Goal: Communication & Community: Answer question/provide support

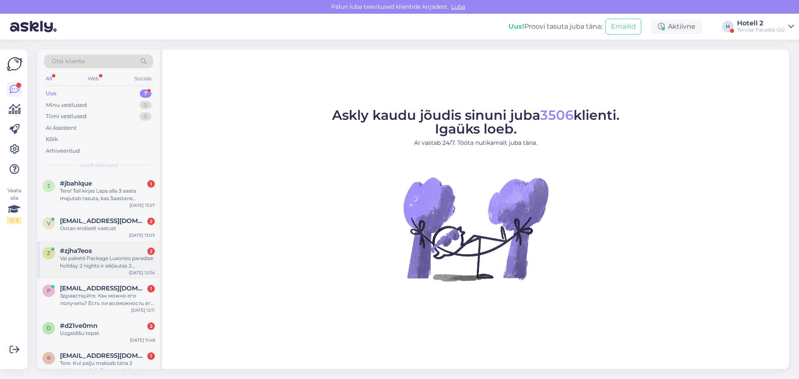
scroll to position [52, 0]
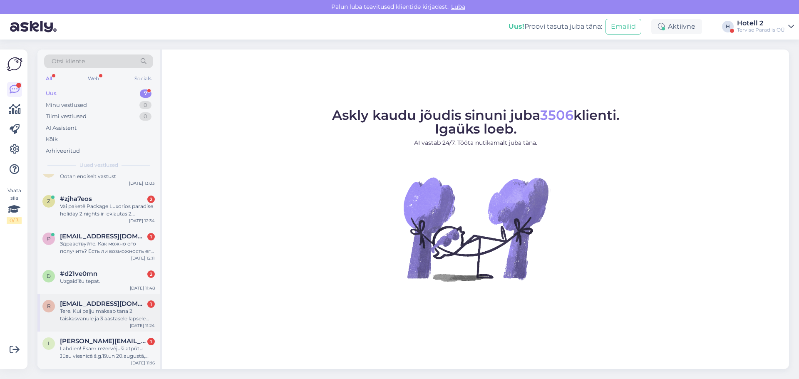
click at [95, 318] on div "Tere. Kui palju maksab täna 2 täiskasvanule ja 3 aastasele lapsele vee ja sauna…" at bounding box center [107, 314] width 95 height 15
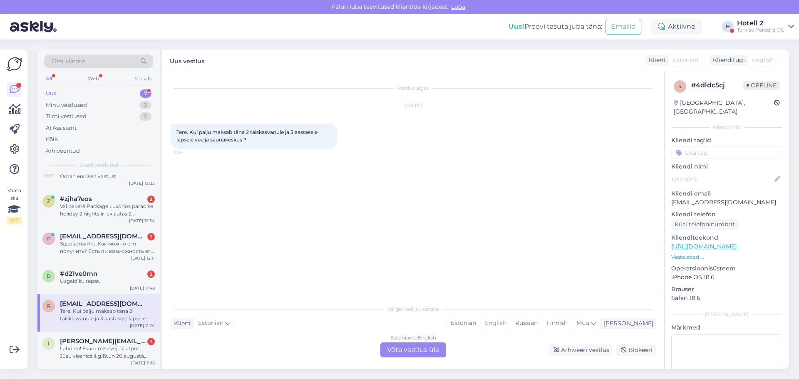
click at [419, 349] on div "Estonian to English Võta vestlus üle" at bounding box center [413, 349] width 66 height 15
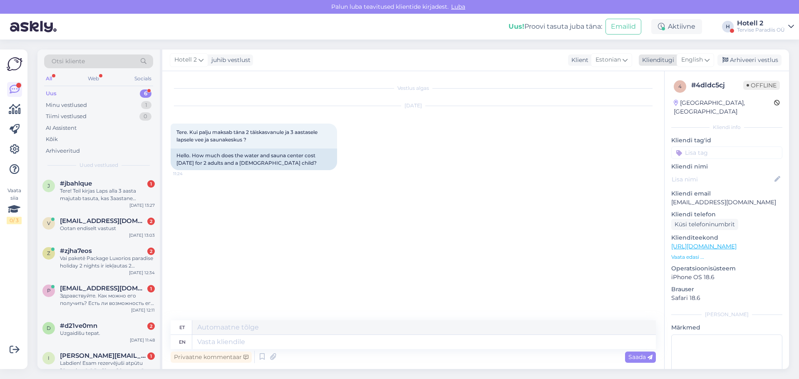
click at [699, 59] on span "English" at bounding box center [692, 59] width 22 height 9
type input "est"
click at [659, 99] on link "Estonian" at bounding box center [677, 96] width 92 height 13
click at [216, 343] on textarea at bounding box center [413, 340] width 485 height 17
paste textarea "[URL][DOMAIN_NAME]"
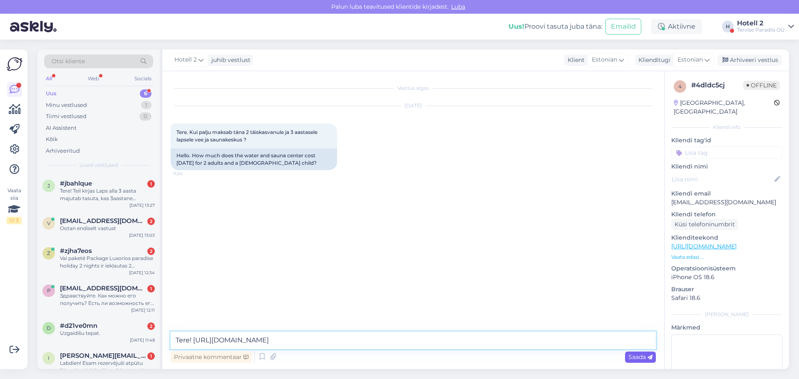
type textarea "Tere! [URL][DOMAIN_NAME]"
click at [639, 356] on span "Saada" at bounding box center [640, 356] width 24 height 7
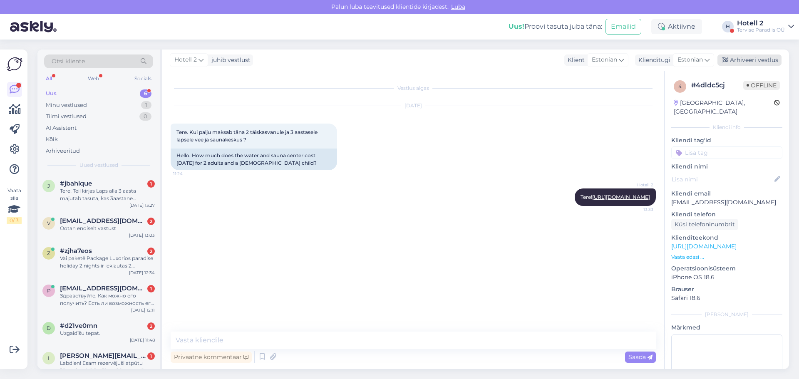
click at [753, 60] on div "Arhiveeri vestlus" at bounding box center [749, 60] width 64 height 11
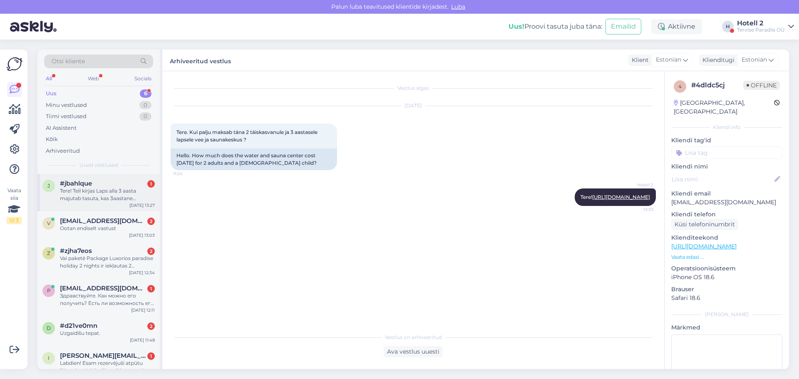
click at [108, 193] on div "Tere! Teil kirjas Laps alla 3 aasta majutab tasuta, kas 3aastane kaasaarvatud?" at bounding box center [107, 194] width 95 height 15
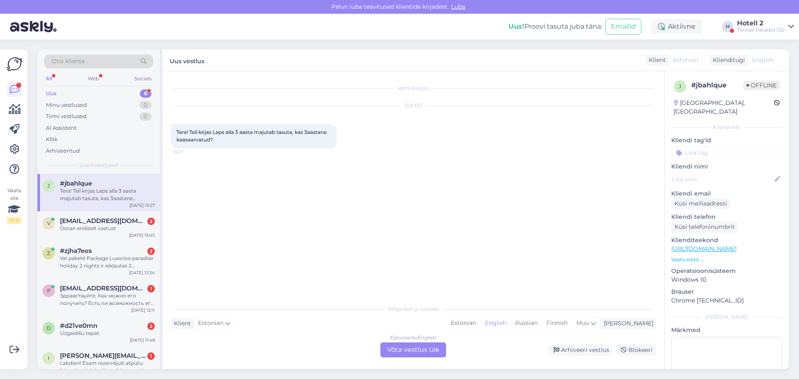
click at [400, 352] on div "Estonian to English Võta vestlus üle" at bounding box center [413, 349] width 66 height 15
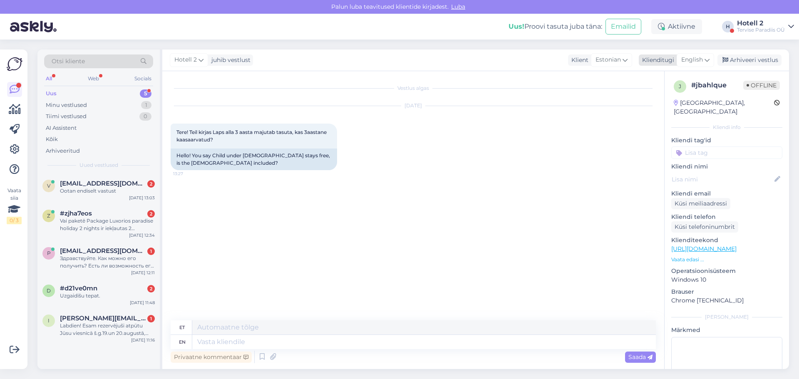
click at [696, 61] on span "English" at bounding box center [692, 59] width 22 height 9
drag, startPoint x: 653, startPoint y: 99, endPoint x: 549, endPoint y: 195, distance: 141.0
click at [653, 99] on link "Estonian" at bounding box center [677, 96] width 92 height 13
click at [196, 338] on textarea at bounding box center [413, 340] width 485 height 17
type textarea "Tere! Ei , laps vanus 3-15 peatub lisatasu eest."
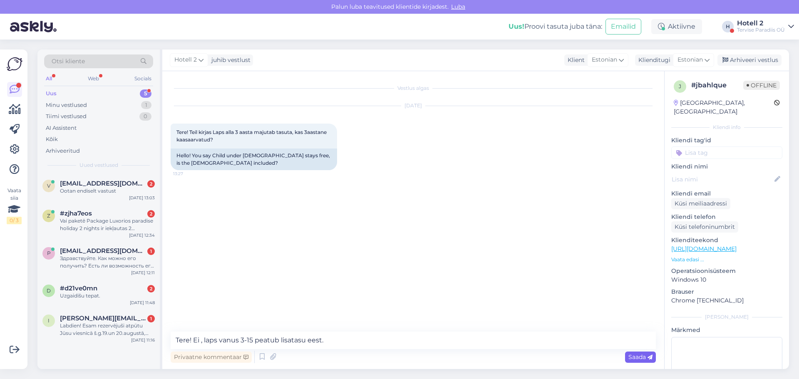
click at [630, 357] on span "Saada" at bounding box center [640, 356] width 24 height 7
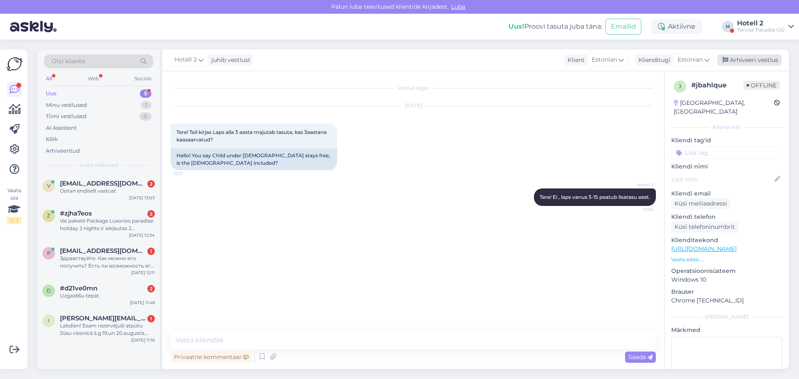
click at [740, 63] on div "Arhiveeri vestlus" at bounding box center [749, 60] width 64 height 11
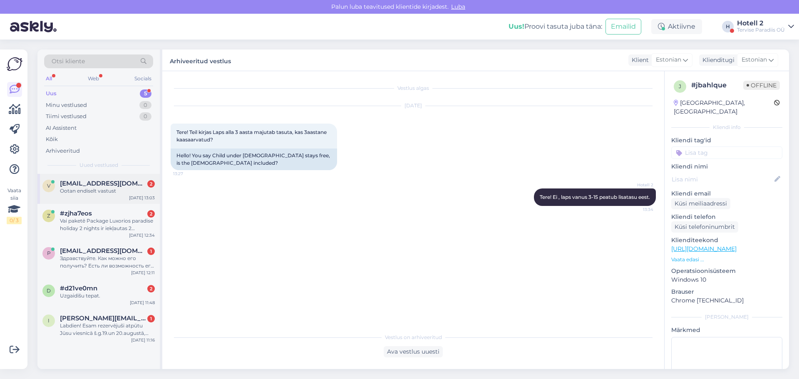
click at [81, 192] on div "Ootan endiselt vastust" at bounding box center [107, 190] width 95 height 7
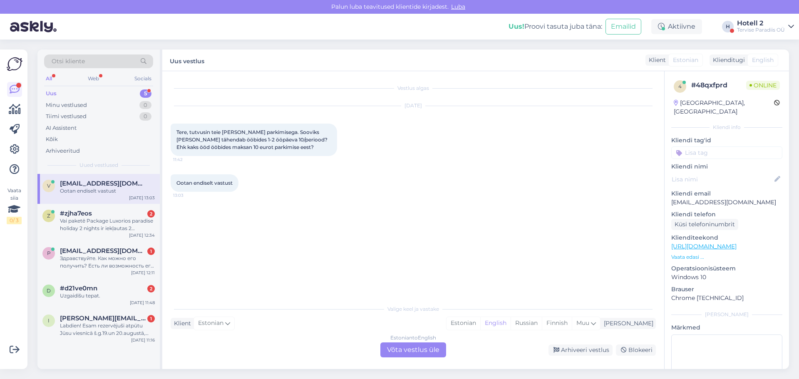
click at [405, 351] on div "Estonian to English Võta vestlus üle" at bounding box center [413, 349] width 66 height 15
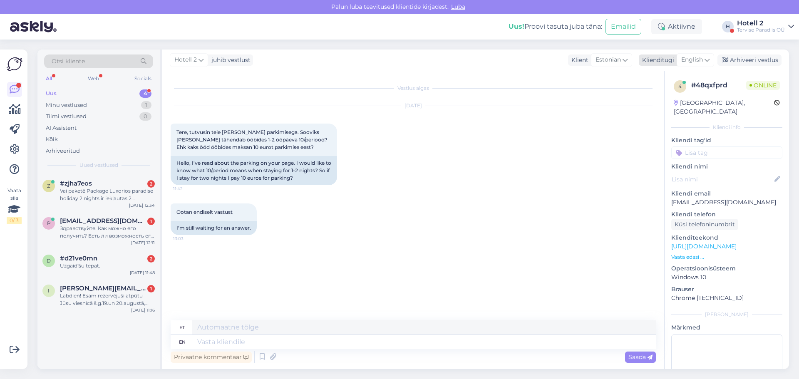
click at [697, 54] on div "English" at bounding box center [695, 59] width 37 height 13
click at [653, 100] on link "Estonian" at bounding box center [677, 96] width 92 height 13
click at [201, 342] on textarea at bounding box center [413, 340] width 485 height 17
click at [217, 341] on textarea "Tere! 1-2 ööd parkimistasu kokki 10,00 EUR." at bounding box center [413, 340] width 485 height 17
type textarea "Tere! 1-2 ööd - parkimistasu kokki 10,00 EUR."
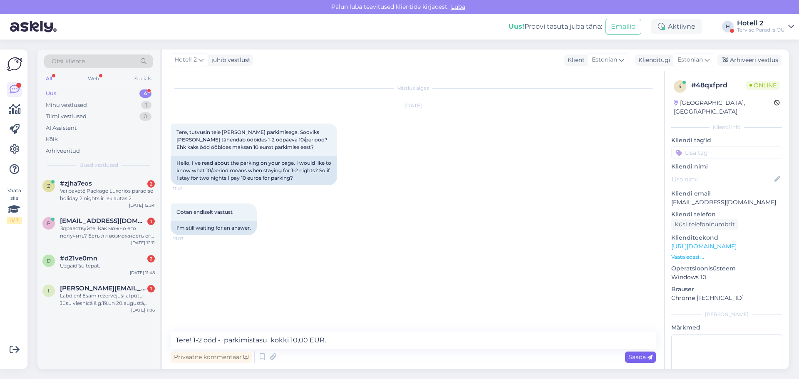
click at [636, 358] on span "Saada" at bounding box center [640, 356] width 24 height 7
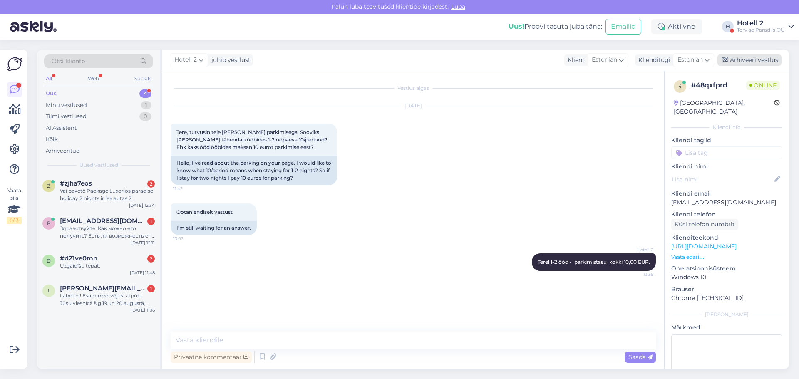
click at [751, 61] on div "Arhiveeri vestlus" at bounding box center [749, 60] width 64 height 11
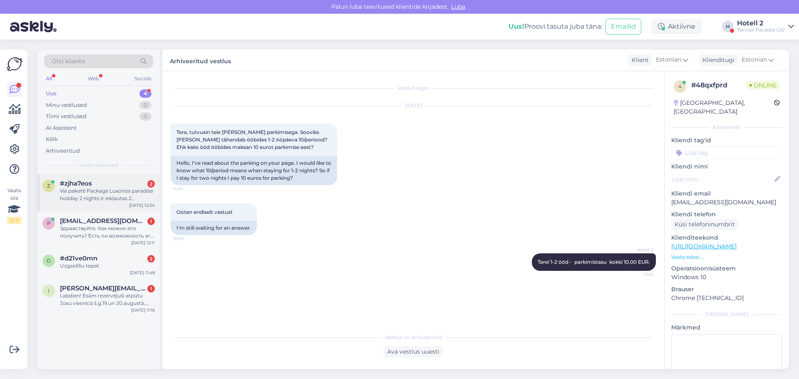
click at [98, 189] on div "Vai paketē Package Luxorios paradise holiday 2 nights ir iekļautas 2 procedūras…" at bounding box center [107, 194] width 95 height 15
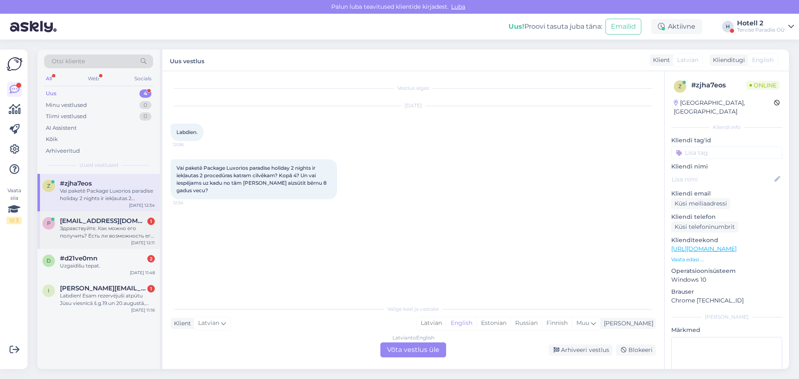
click at [116, 235] on div "Здравствуйте. Как можно его получить? Есть ли возможность его переслать в [GEOG…" at bounding box center [107, 232] width 95 height 15
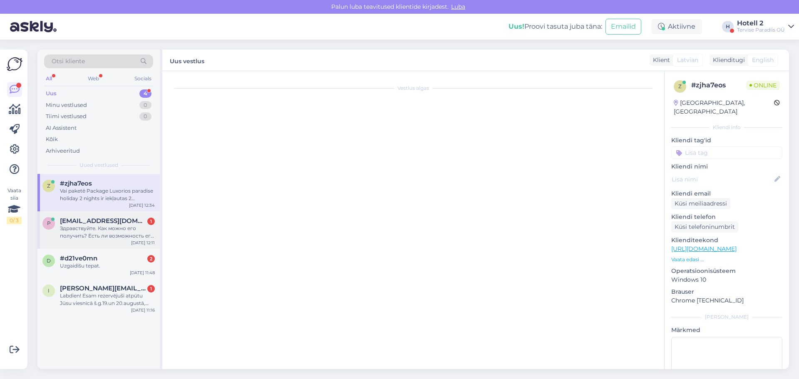
scroll to position [214, 0]
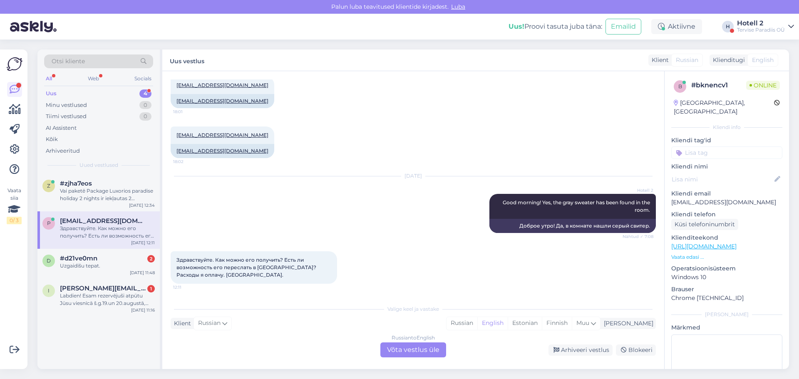
click at [420, 348] on div "Russian to English Võta vestlus üle" at bounding box center [413, 349] width 66 height 15
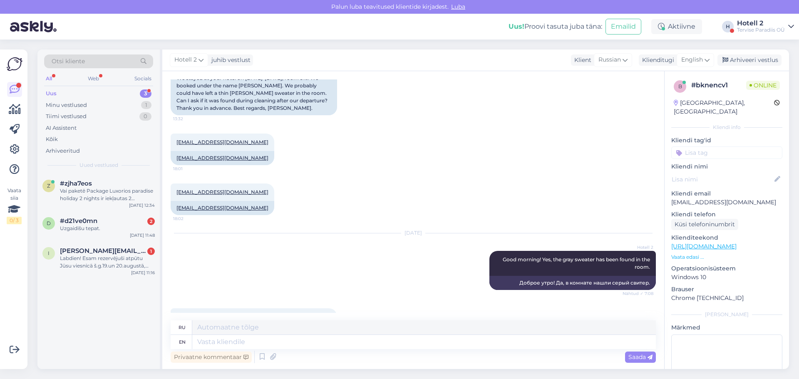
scroll to position [216, 0]
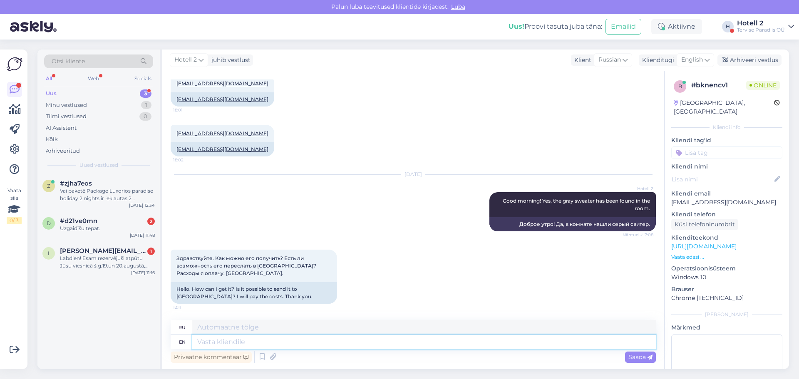
click at [205, 342] on textarea at bounding box center [423, 342] width 463 height 14
click at [695, 56] on span "English" at bounding box center [692, 59] width 22 height 9
click at [653, 98] on link "Estonian" at bounding box center [677, 96] width 92 height 13
click at [206, 342] on textarea at bounding box center [423, 342] width 463 height 14
type textarea "Y"
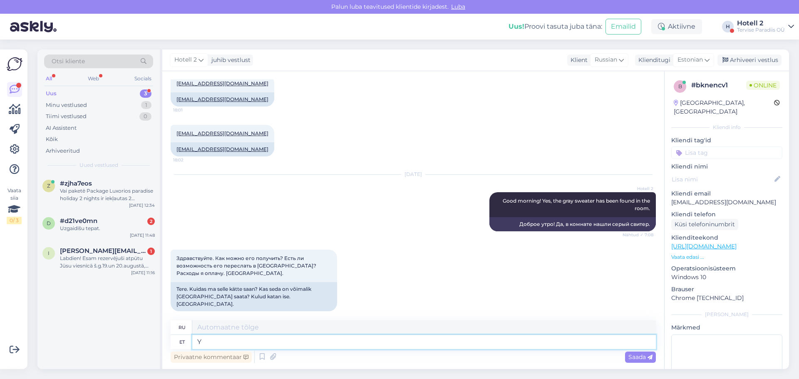
type textarea "Y"
type textarea "На"
type textarea "[PERSON_NAME]"
type textarea "У"
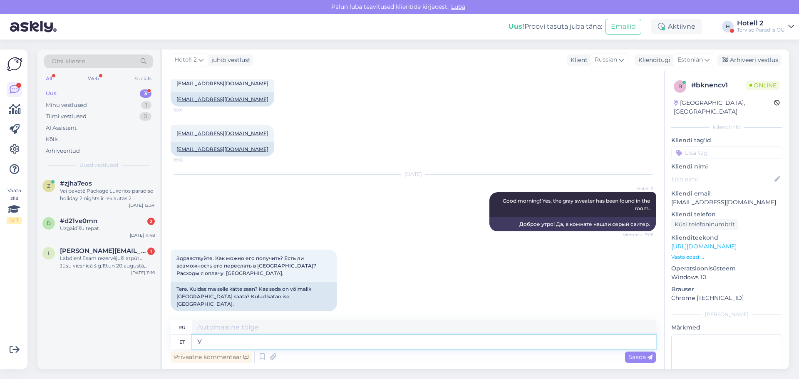
type textarea "У"
type textarea "Укажмте"
type textarea "Пожалуйста, укажите"
type textarea "Укаж"
type textarea "Индикация"
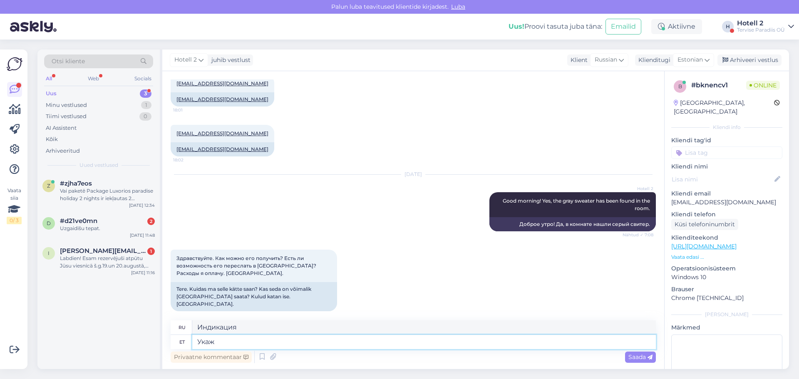
type textarea "Укажи"
type textarea "Показывать"
type textarea "Укажите"
type textarea "Указать"
type textarea "Укажите адрес"
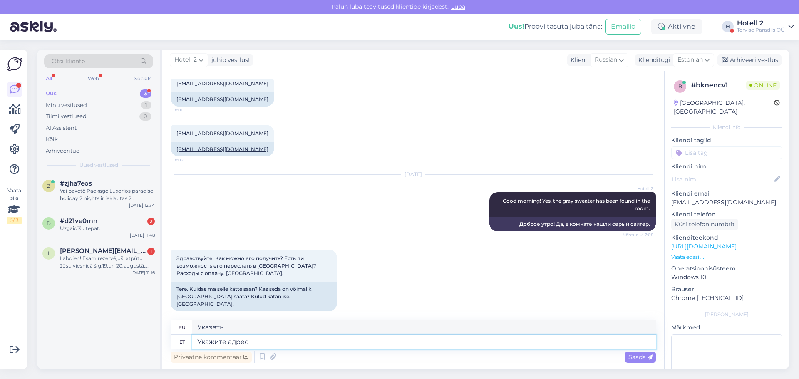
type textarea "Введите адрес."
type textarea "Укажите адрес Ом"
type textarea "Введите адрес O"
type textarea "Укажите адрес Омни"
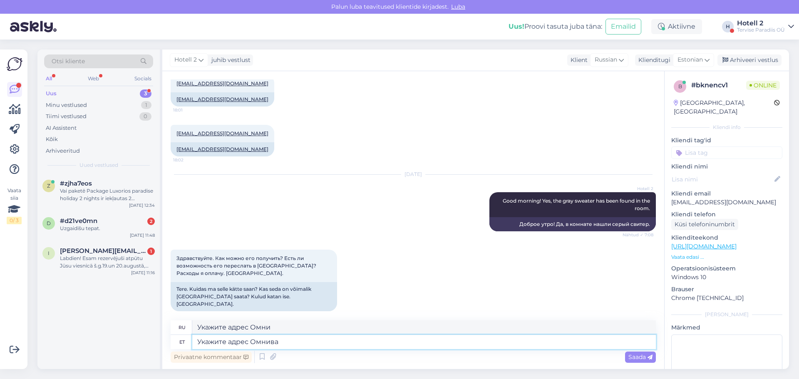
type textarea "Укажите адрес Омнива"
type textarea "Укажите адрес Омнива паке"
type textarea "Укажите адрес Омнива пакет-"
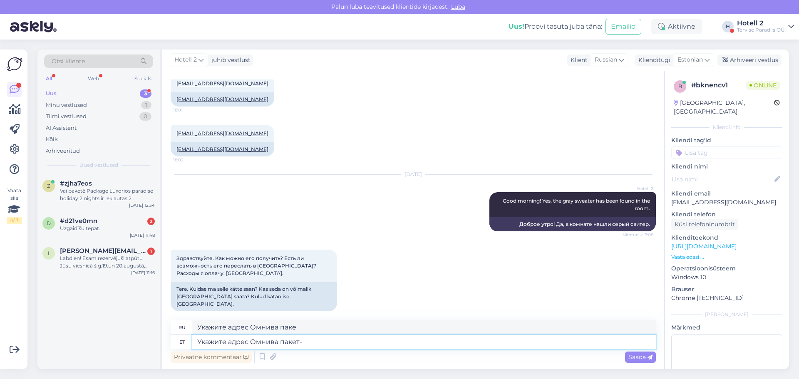
type textarea "Укажите адрес Омнива пакета"
type textarea "Укажите адрес Омнива пакет-а"
type textarea "Укажите адрес Омнива пакета-"
type textarea "Укажите адрес Омнива пакет-автомата"
type textarea "Укажите адрес Омнива пакета-автомата"
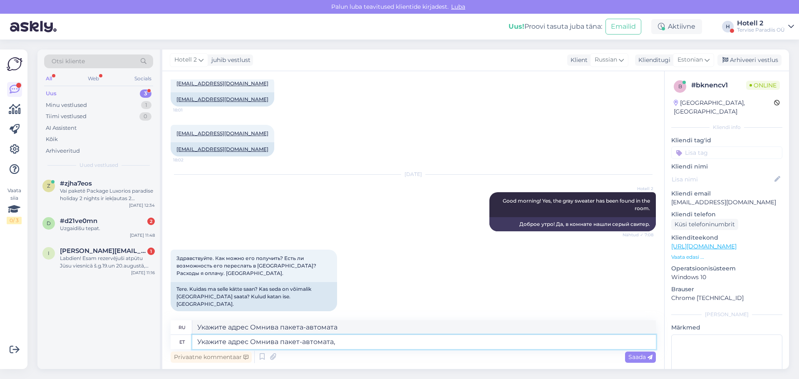
type textarea "Укажите адрес Омнива пакет-автомата,"
type textarea "Укажите адрес пакомата [PERSON_NAME],"
type textarea "Укажите адрес Омнива пакет-автомата, ва"
type textarea "Укажите адрес Омнива пакета-автомата, ва"
type textarea "Укажите адрес Омнива пакет-автомата, ваш"
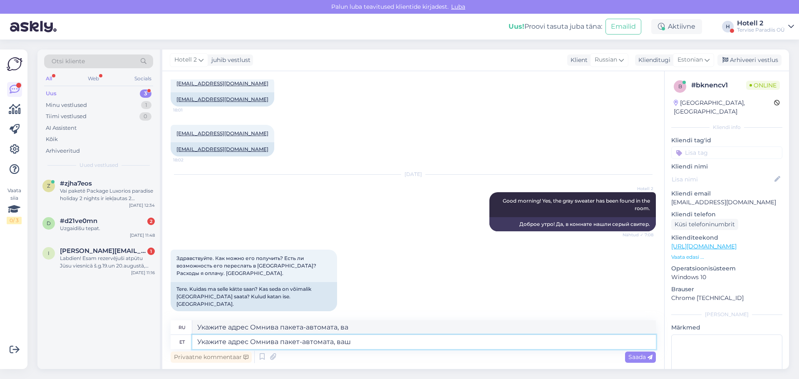
type textarea "Укажите адрес Омнива пакета-автомата, ваш"
type textarea "Укажите адрес Омнива пакет-автомата, ваш ном"
type textarea "Укажите адрес Омнива пакета-автомата, ваш но"
type textarea "Укажите адрес Омнива пакет-автомата, ваш номер"
type textarea "Укажите адрес Омнива пакета-автомата, ваш номер"
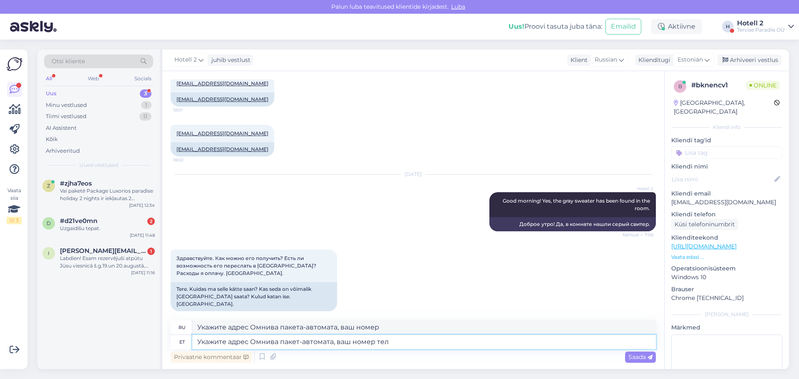
type textarea "Укажите адрес Омнива пакет-автомата, ваш номер теле"
type textarea "Укажите адрес Омнива пакета-автомата, ваш номер теле"
type textarea "Укажите адрес Омнива пакет-автомата, ваш номер телефона"
type textarea "Укажите адрес Омнива пакета-автомата, ваш номер телефона"
type textarea "Укажите адрес Омнива пакет-автомата, ваш номер телефона,"
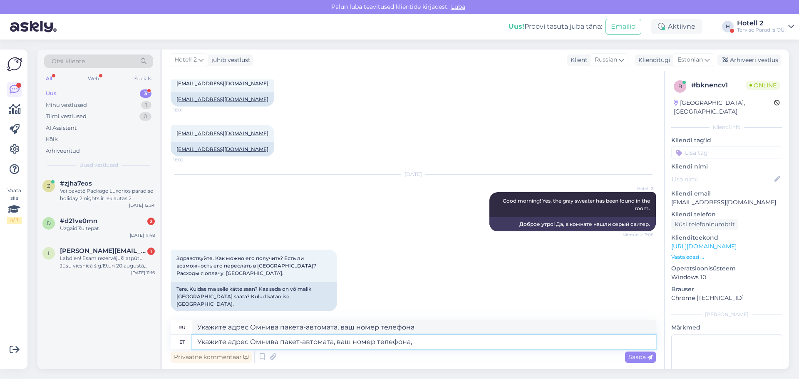
type textarea "Укажите адрес пакомата [PERSON_NAME], ваш номер телефона,"
type textarea "Укажите адрес Омнива пакет-автомата, ваш номер телефона, имя"
type textarea "Укажите адрес Омнива пакета-автомата, ваш номер телефона, имя"
type textarea "Укажите адрес Омнива пакет-автомата, ваш номер телефона, имя"
type textarea "Укажите адрес Омнива пакета-автомата, ваш номер телефона, имя"
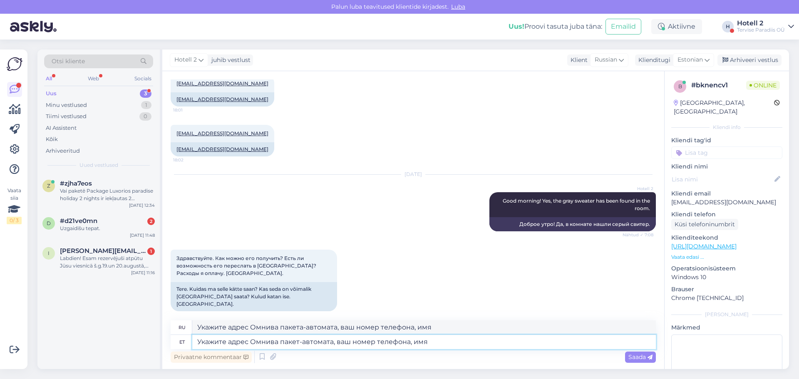
type textarea "Укажите адрес Омнива пакет-автомата, ваш номер телефона, имя."
type textarea "Укажите адрес Омнива пакета-автомата, ваш номер телефона, имя."
type textarea "Укажите адрес Омнива пакет-автомата, ваш номер телефона, имя."
click at [634, 357] on span "Saada" at bounding box center [640, 356] width 24 height 7
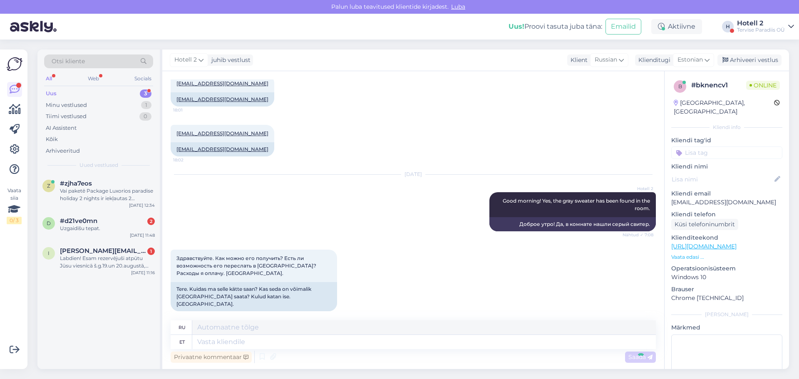
scroll to position [281, 0]
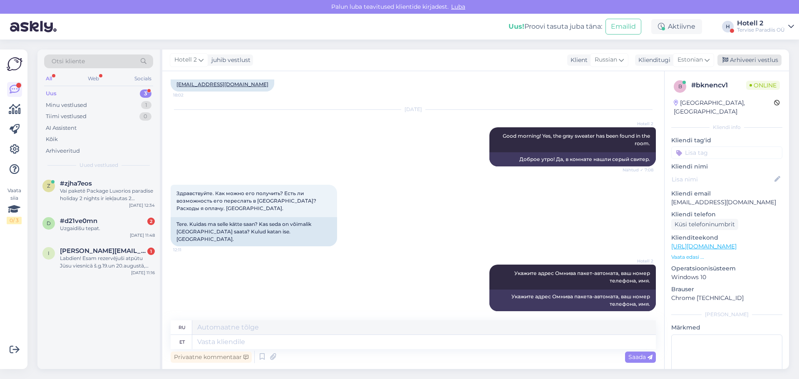
click at [758, 61] on div "Arhiveeri vestlus" at bounding box center [749, 60] width 64 height 11
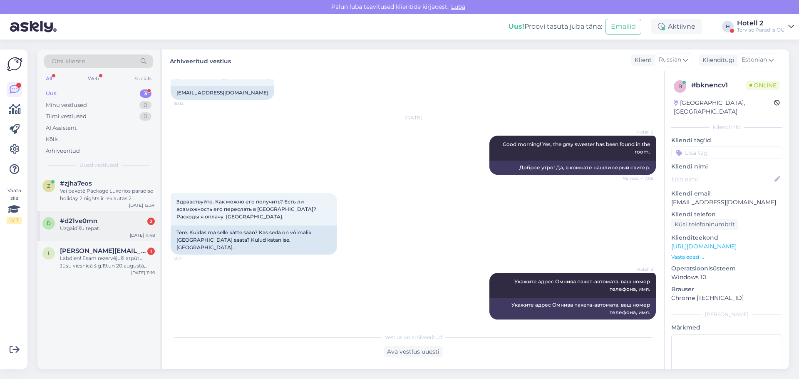
click at [102, 228] on div "Uzgaidīšu tepat." at bounding box center [107, 228] width 95 height 7
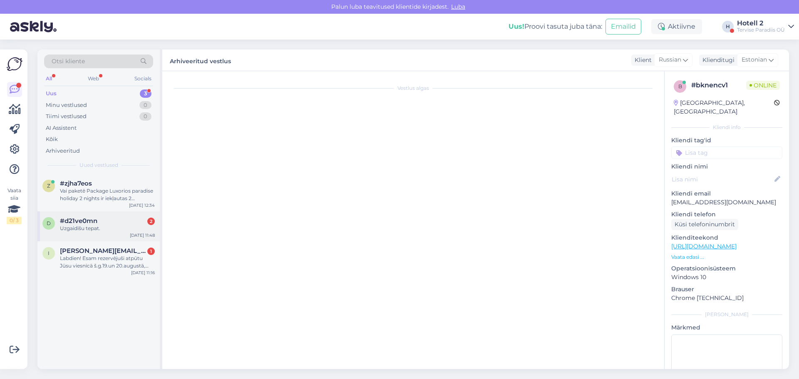
scroll to position [0, 0]
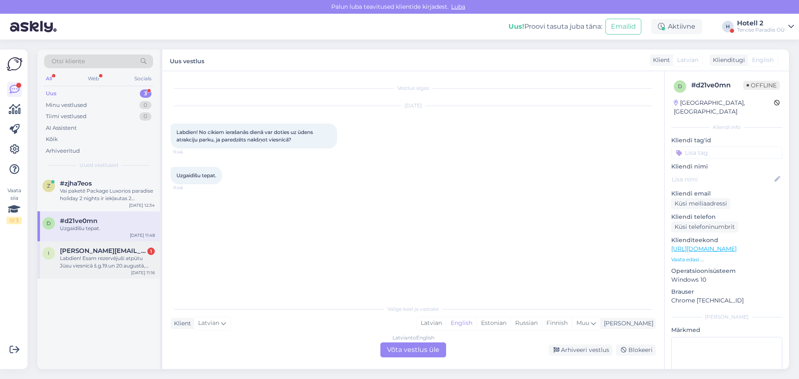
click at [98, 256] on div "Labdien! Esam rezervējuši atpūtu Jūsu viesnīcā š.g.19.un 20.augustā, vēlos nosk…" at bounding box center [107, 262] width 95 height 15
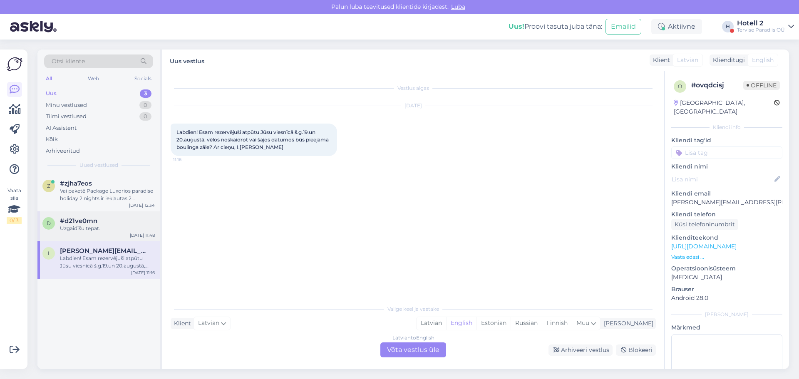
click at [115, 220] on div "#d21ve0mn" at bounding box center [107, 220] width 95 height 7
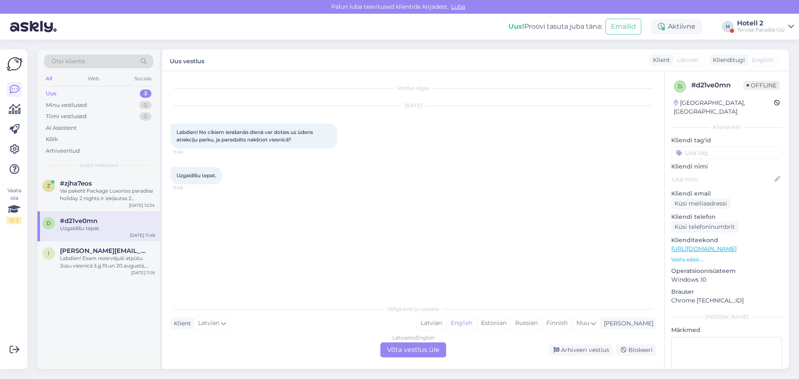
click at [393, 348] on div "Latvian to English Võta vestlus üle" at bounding box center [413, 349] width 66 height 15
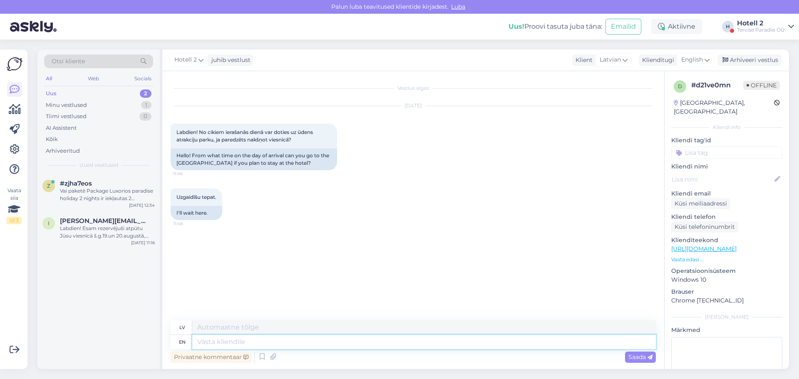
click at [204, 343] on textarea at bounding box center [423, 342] width 463 height 14
type textarea "Ру"
type textarea "Rū"
type textarea "Р"
type textarea "Hello"
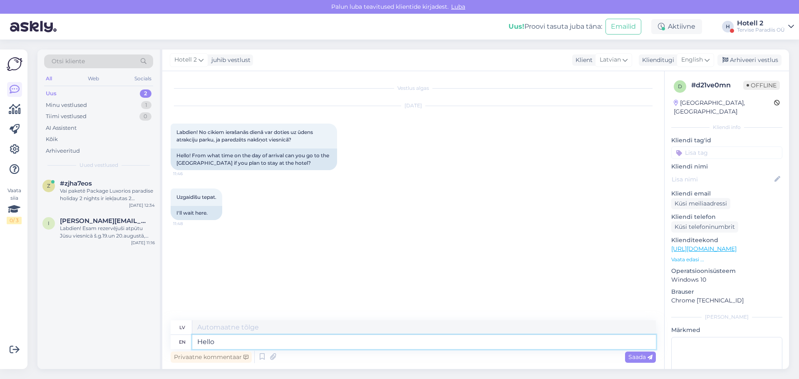
type textarea "Sveiki"
type textarea "Hello!"
type textarea "Sveiki!"
type textarea "Hello! From"
type textarea "Sveiki! No"
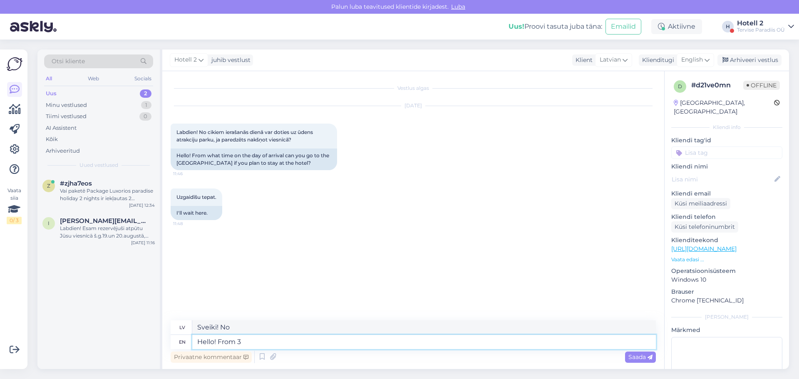
type textarea "Hello! From 3"
type textarea "Sveiki! No 3"
type textarea "Hello! From 3 pm."
type textarea "Sveiki! No pulksten 15:00."
type textarea "Hello! From 3 pm. Tervise"
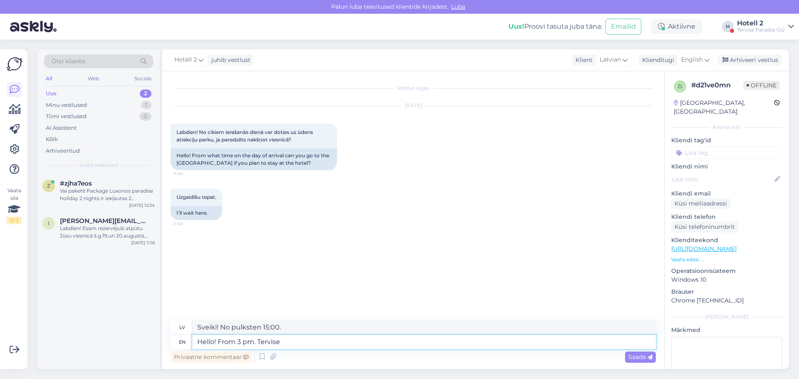
type textarea "Sveiki! No plkst. 15:00. Tervise"
type textarea "Hello! From 3 pm. Tervise Paradiis"
type textarea "Sveiki! No pulksten 15.00. Tervise Paradiis"
type textarea "Hello! From 3 pm. Tervise Paradiis"
click at [644, 358] on span "Saada" at bounding box center [640, 356] width 24 height 7
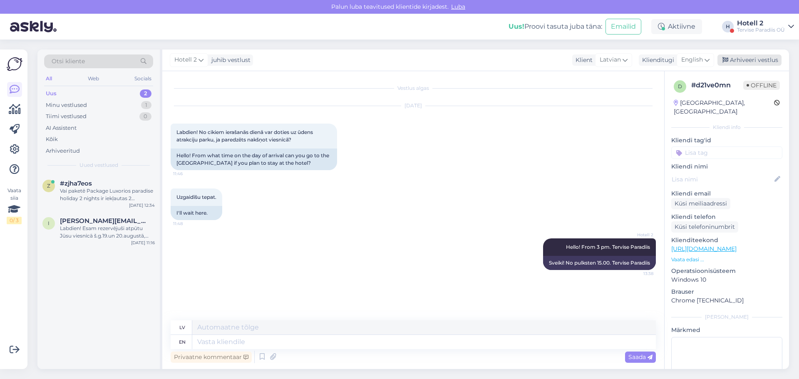
click at [744, 60] on div "Arhiveeri vestlus" at bounding box center [749, 60] width 64 height 11
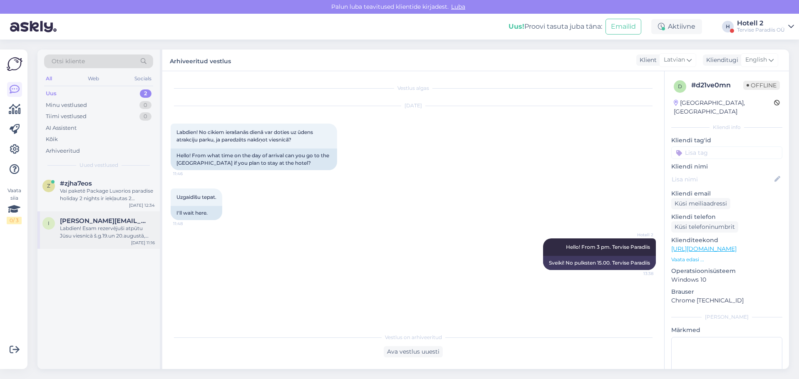
click at [85, 233] on div "Labdien! Esam rezervējuši atpūtu Jūsu viesnīcā š.g.19.un 20.augustā, vēlos nosk…" at bounding box center [107, 232] width 95 height 15
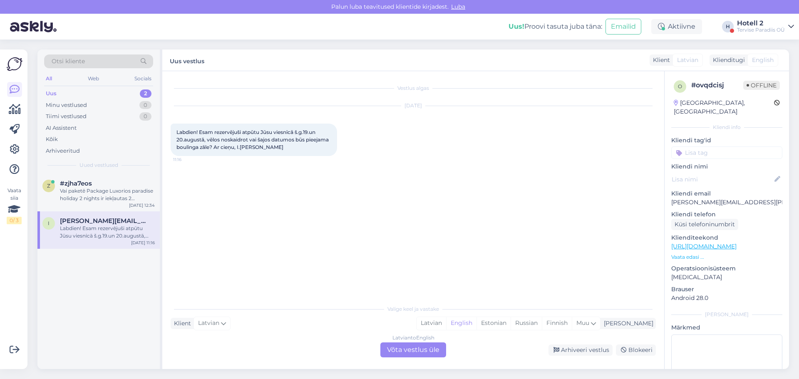
click at [403, 349] on div "Latvian to English Võta vestlus üle" at bounding box center [413, 349] width 66 height 15
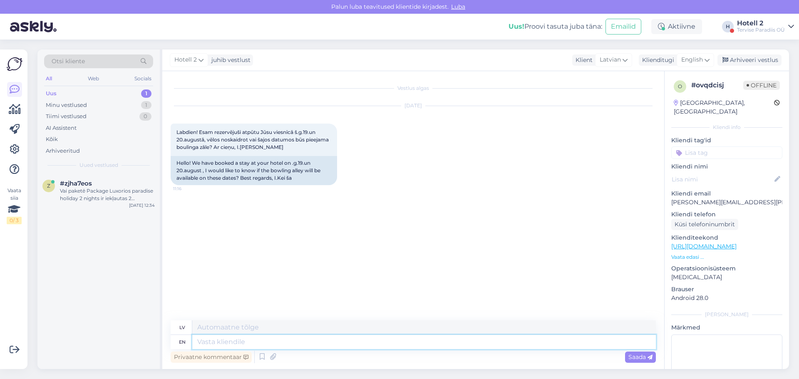
click at [206, 344] on textarea at bounding box center [423, 342] width 463 height 14
type textarea "Hello!"
type textarea "Sveiki!"
type textarea "Hello! 18"
type textarea "Sveiki! 18"
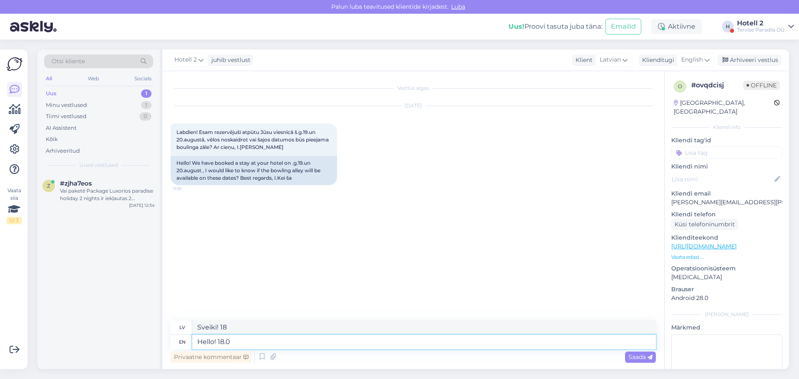
type textarea "Hello! 18.08"
type textarea "Sveiki! 18.08"
type textarea "Hello! 18.08-19"
type textarea "Sveiki! 18.08-19"
type textarea "Hello! 18.08-19.08"
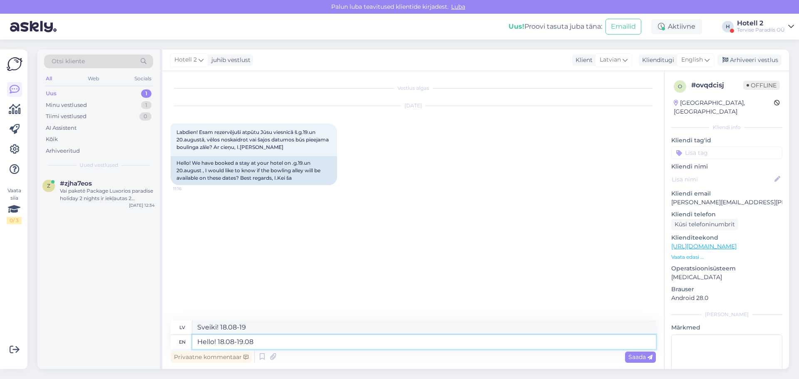
type textarea "Sveiki! 18.08-19.08"
type textarea "Hello! 18.08-19.08 the bowling"
type textarea "Sveiki! 18.08-19.08 boulings"
type textarea "Hello! 18.08-19.08 the bowling will"
type textarea "Sveiki! Boulings notiks 18.08-19.08"
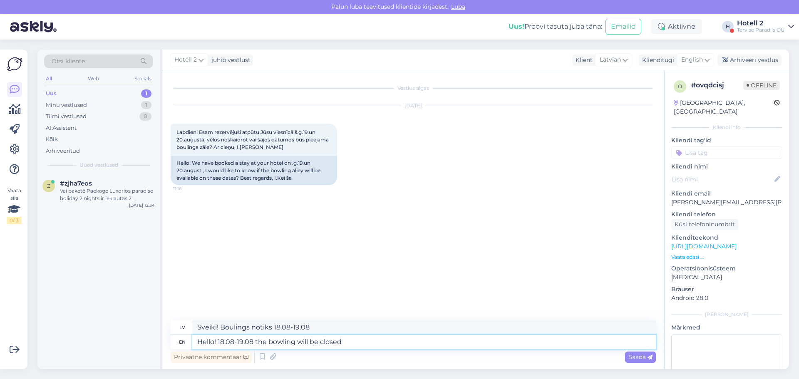
type textarea "Hello! 18.08-19.08 the bowling will be closed."
type textarea "Sveiki! 18.08-19.08 boulings būs slēgts."
type textarea "Hello! 18.08-19.08 the bowling will be closed."
click at [635, 359] on span "Saada" at bounding box center [640, 356] width 24 height 7
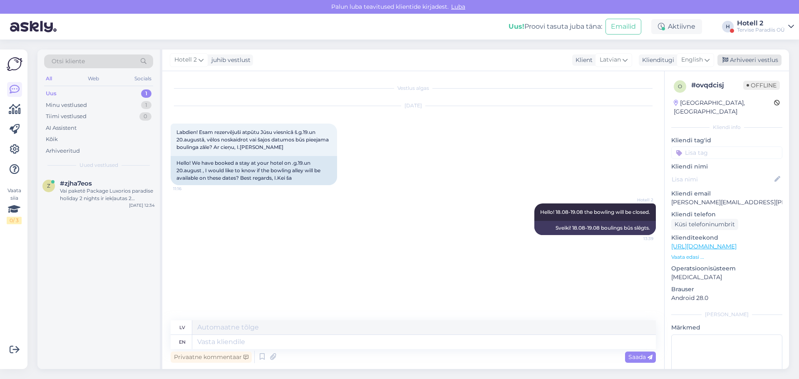
click at [753, 57] on div "Arhiveeri vestlus" at bounding box center [749, 60] width 64 height 11
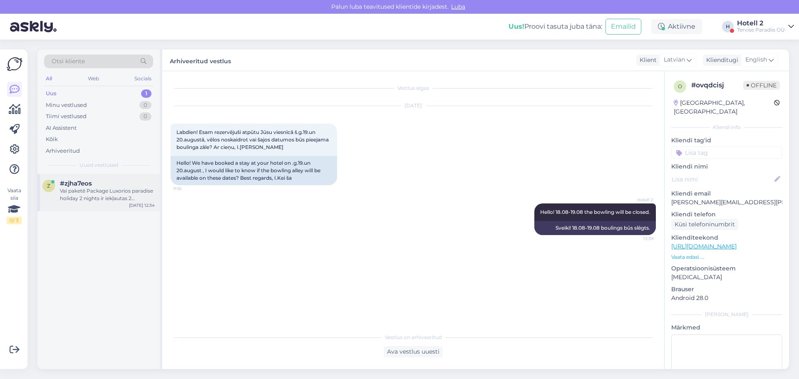
click at [90, 198] on div "Vai paketē Package Luxorios paradise holiday 2 nights ir iekļautas 2 procedūras…" at bounding box center [107, 194] width 95 height 15
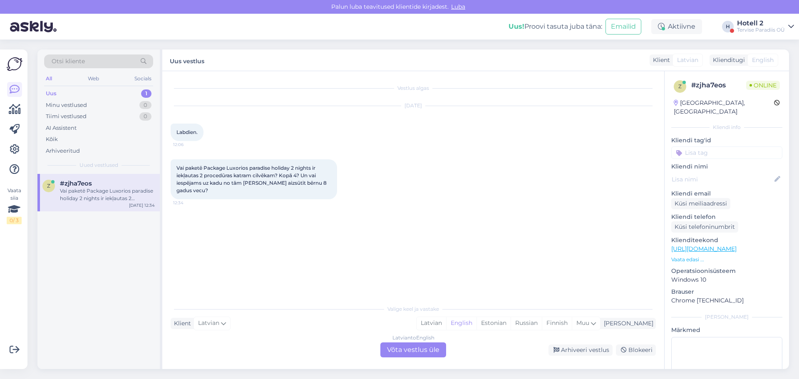
click at [436, 351] on div "Latvian to English Võta vestlus üle" at bounding box center [413, 349] width 66 height 15
